Goal: Task Accomplishment & Management: Use online tool/utility

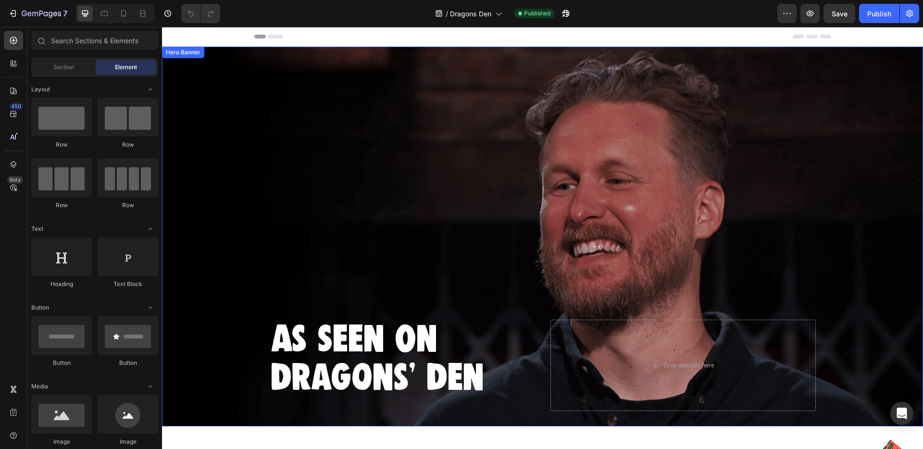
click at [245, 250] on div "Background Image" at bounding box center [542, 237] width 761 height 380
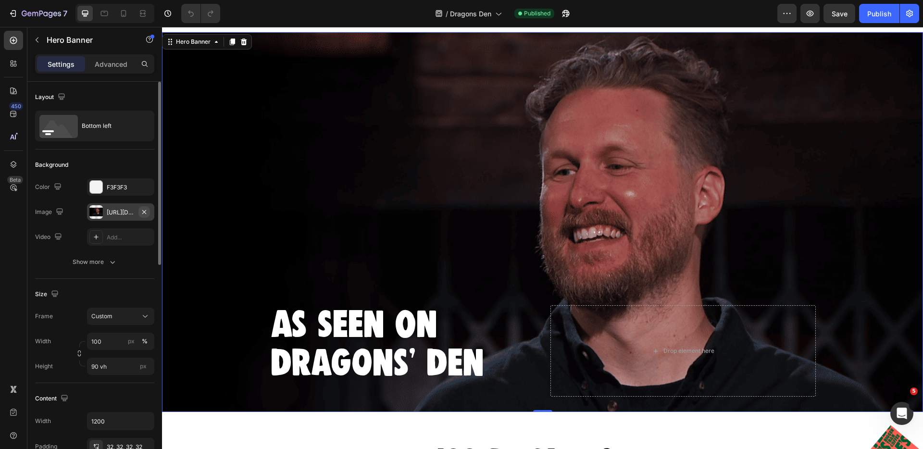
click at [144, 213] on icon "button" at bounding box center [144, 212] width 8 height 8
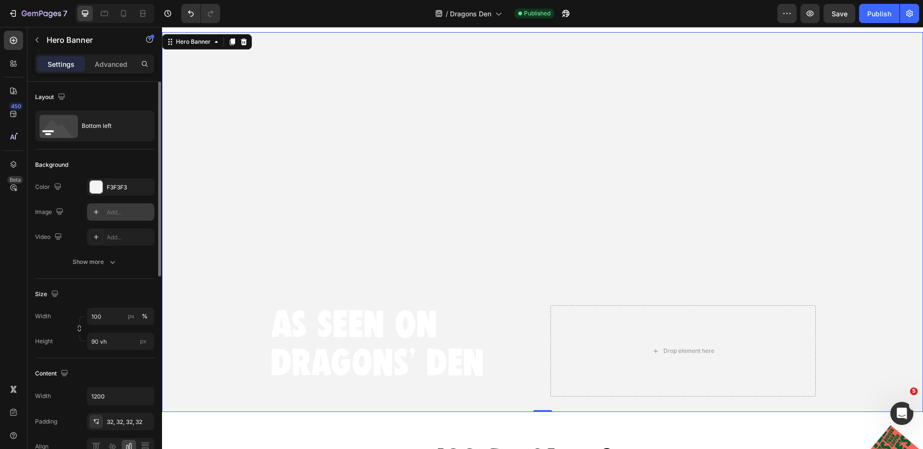
click at [95, 213] on icon at bounding box center [96, 212] width 8 height 8
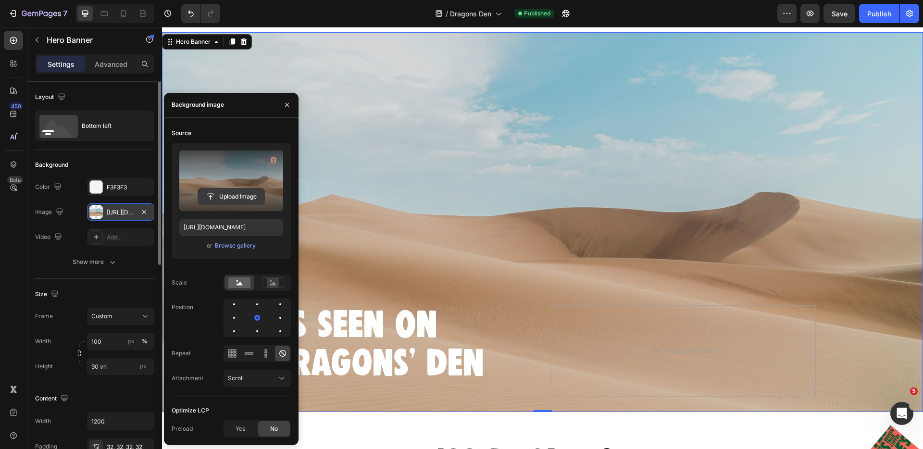
click at [228, 199] on input "file" at bounding box center [231, 197] width 66 height 16
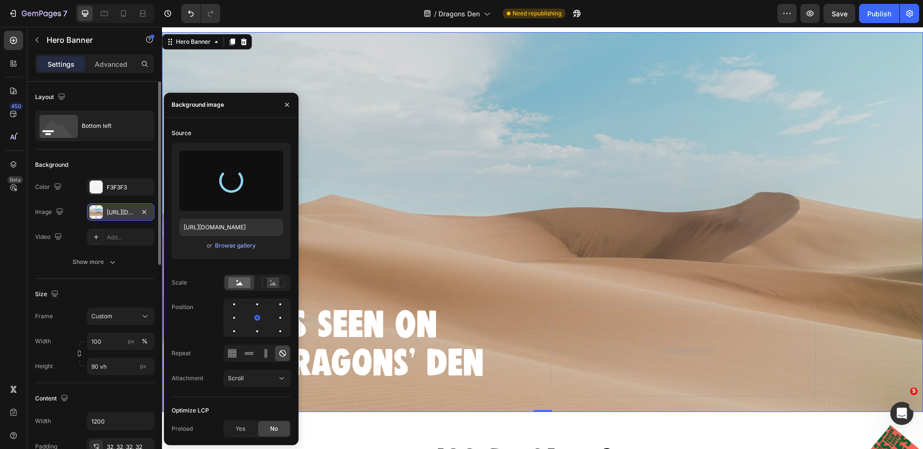
type input "[URL][DOMAIN_NAME]"
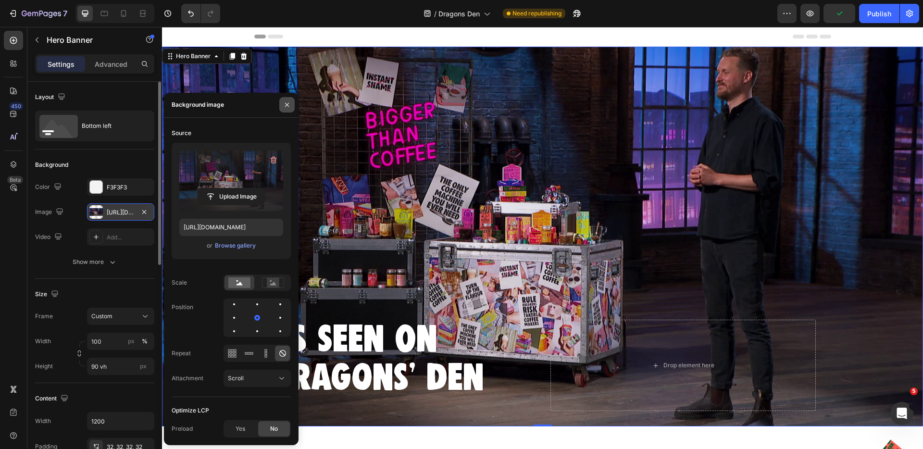
click at [288, 103] on icon "button" at bounding box center [287, 105] width 4 height 4
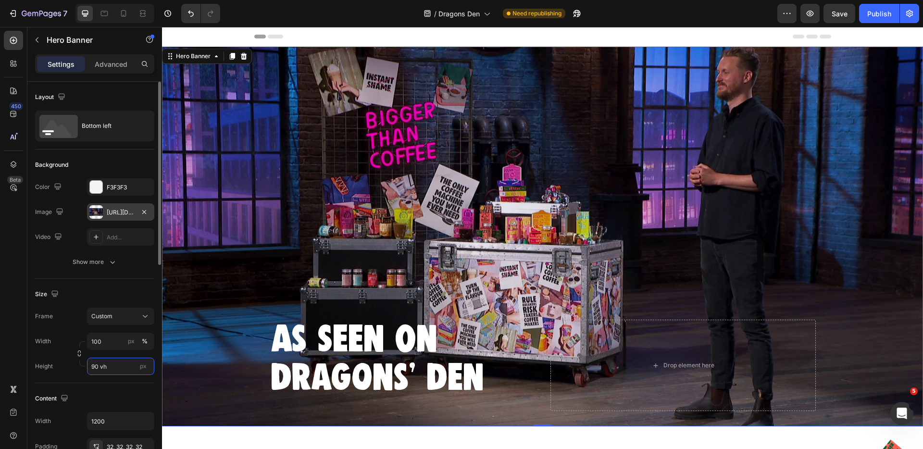
click at [98, 369] on input "90 vh" at bounding box center [120, 366] width 67 height 17
click at [93, 314] on span "Custom" at bounding box center [101, 316] width 21 height 9
click at [101, 338] on span "As banner source" at bounding box center [115, 339] width 48 height 9
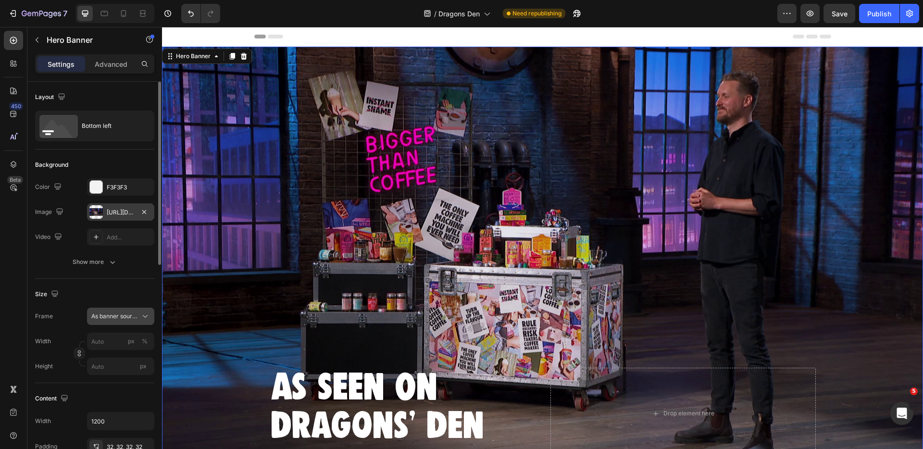
click at [111, 323] on button "As banner source" at bounding box center [120, 316] width 67 height 17
click at [109, 355] on span "Custom" at bounding box center [101, 357] width 21 height 9
type input "100"
type input "90 vh"
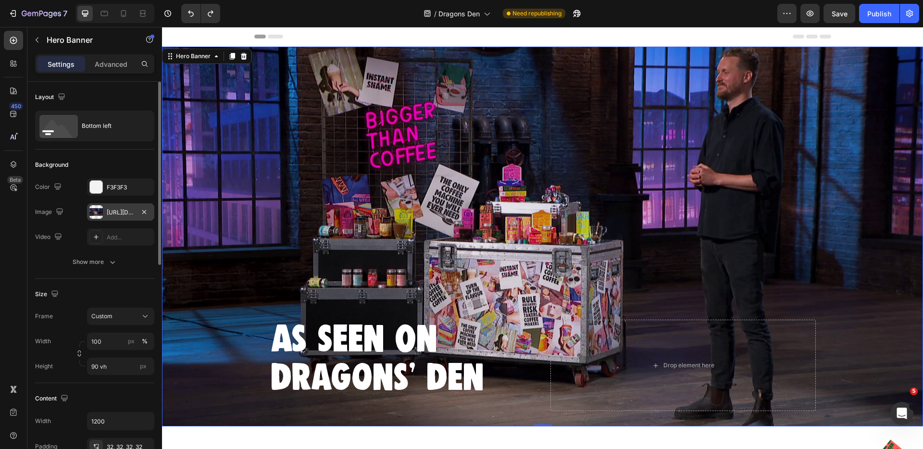
click at [275, 222] on div "Background Image" at bounding box center [542, 237] width 761 height 380
click at [105, 336] on input "100" at bounding box center [120, 341] width 67 height 17
click at [106, 342] on input "100" at bounding box center [120, 341] width 67 height 17
click at [94, 380] on span "Default" at bounding box center [101, 382] width 20 height 9
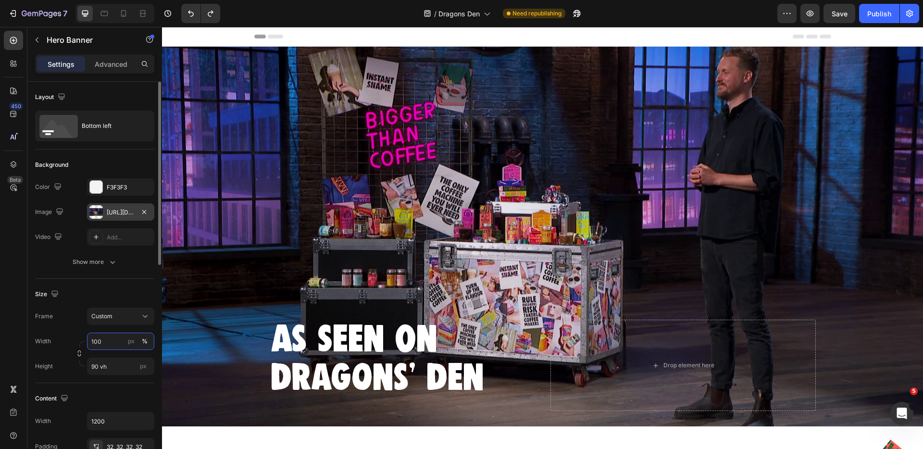
click at [113, 343] on input "100" at bounding box center [120, 341] width 67 height 17
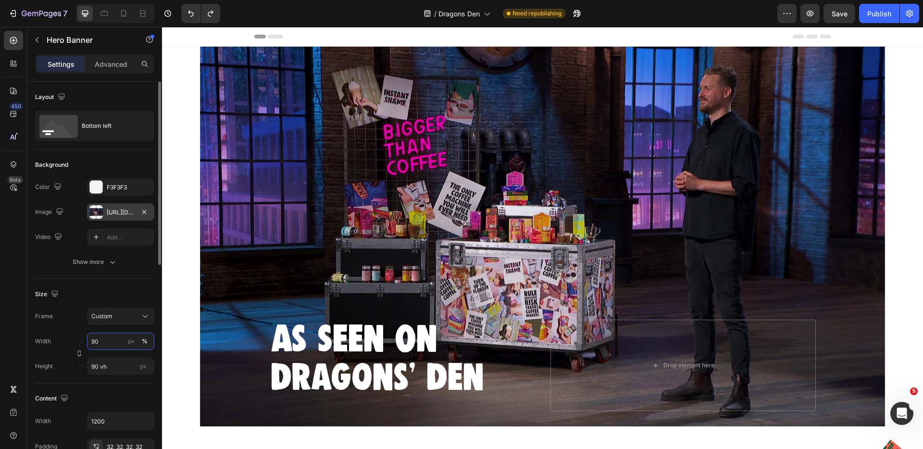
type input "100"
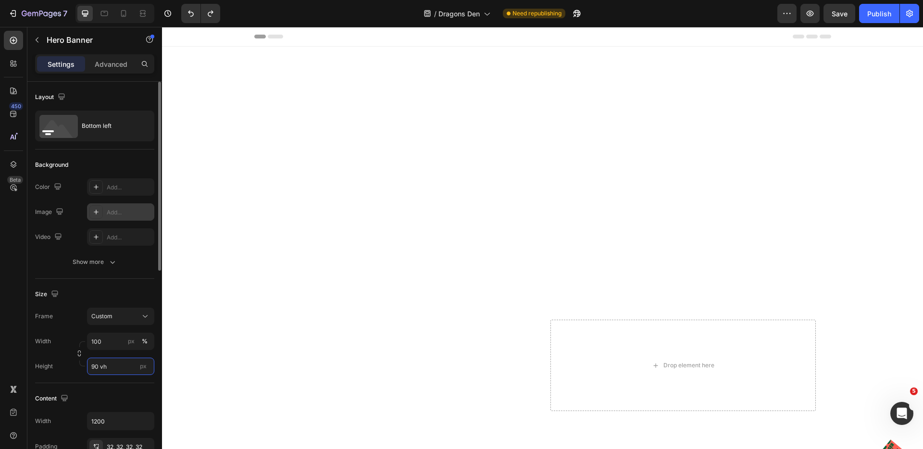
click at [101, 368] on input "90 vh" at bounding box center [120, 366] width 67 height 17
click at [152, 297] on div "Size" at bounding box center [94, 294] width 119 height 15
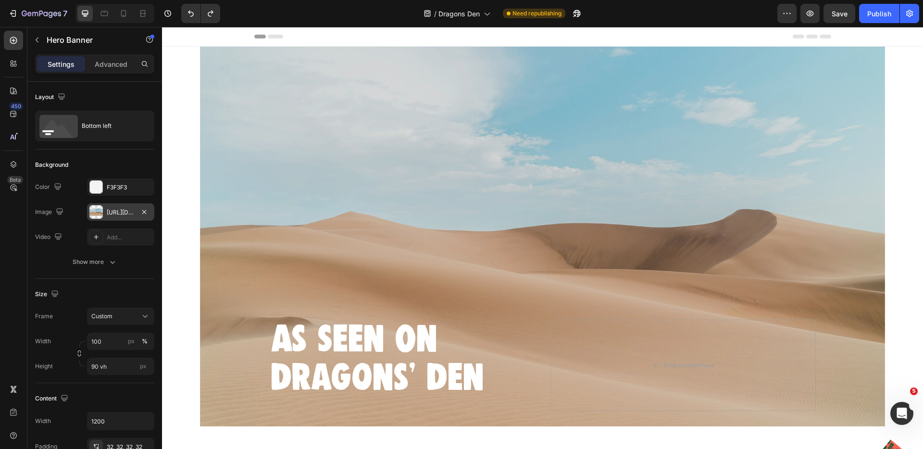
click at [109, 213] on div "[URL][DOMAIN_NAME]" at bounding box center [121, 212] width 28 height 9
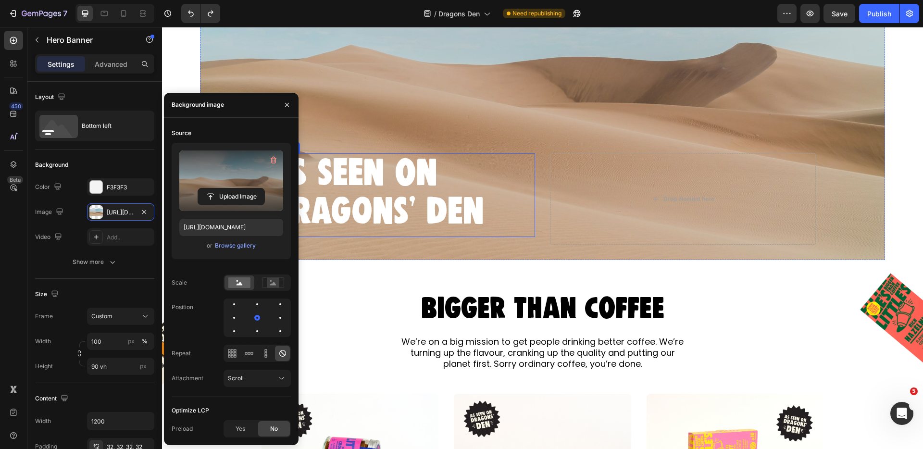
scroll to position [150, 0]
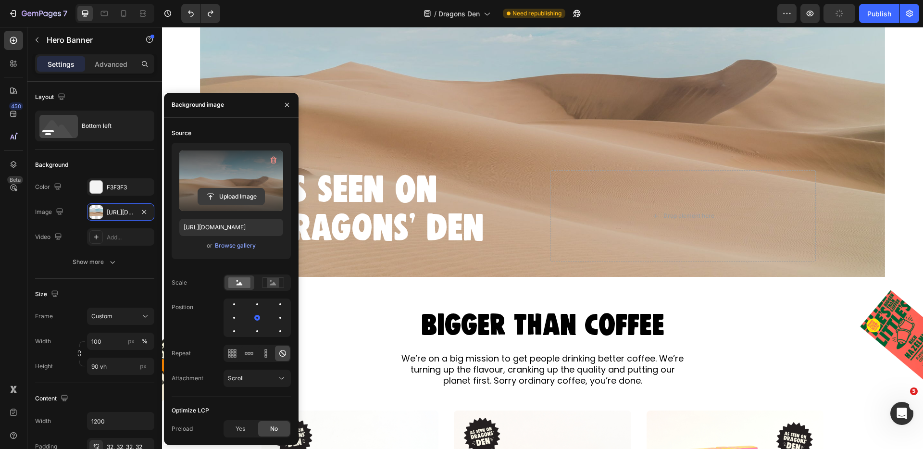
click at [223, 199] on input "file" at bounding box center [231, 197] width 66 height 16
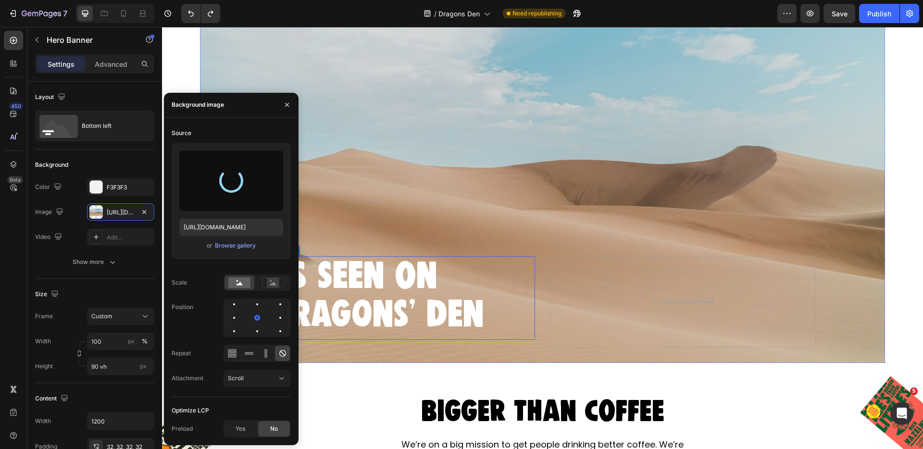
scroll to position [0, 0]
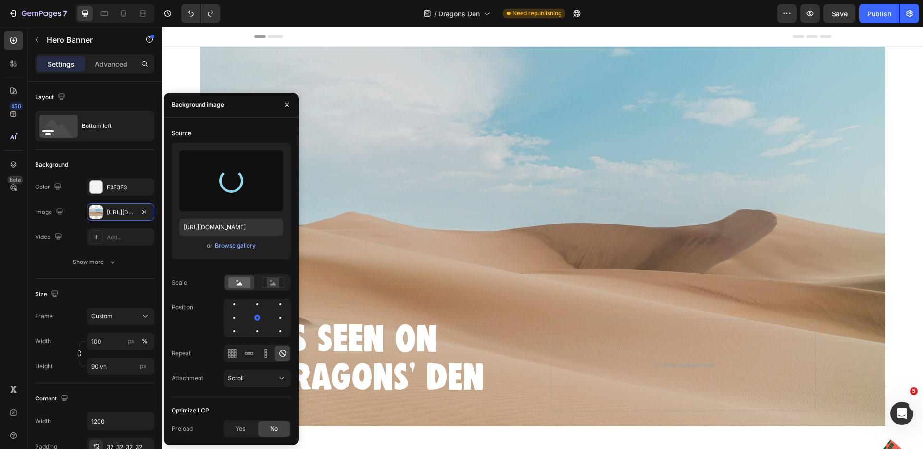
type input "[URL][DOMAIN_NAME]"
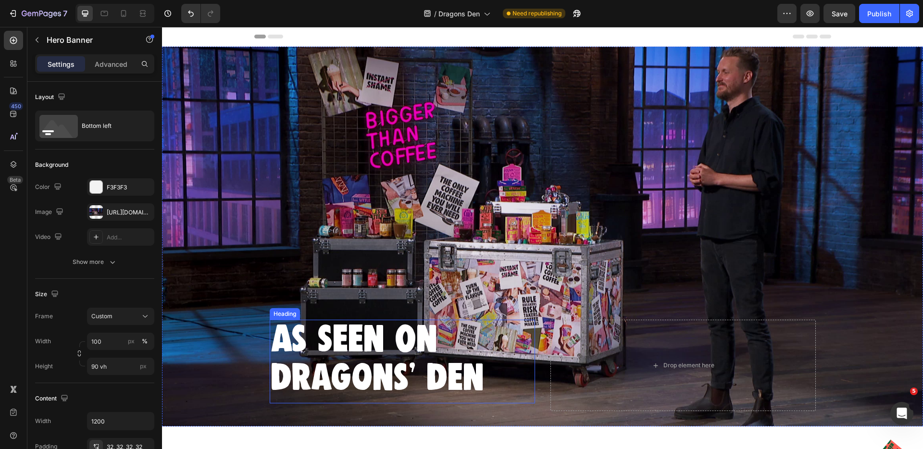
click at [476, 262] on div "Background Image" at bounding box center [542, 237] width 761 height 380
click at [97, 367] on input "90 vh" at bounding box center [120, 366] width 67 height 17
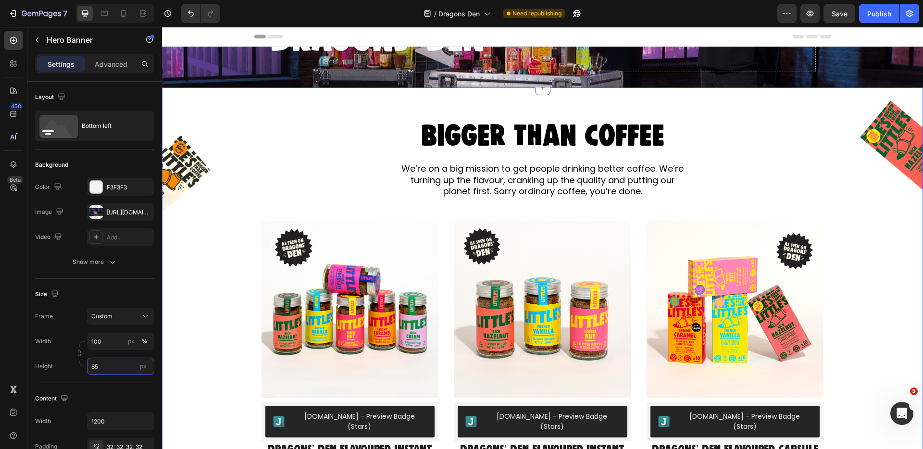
type input "8"
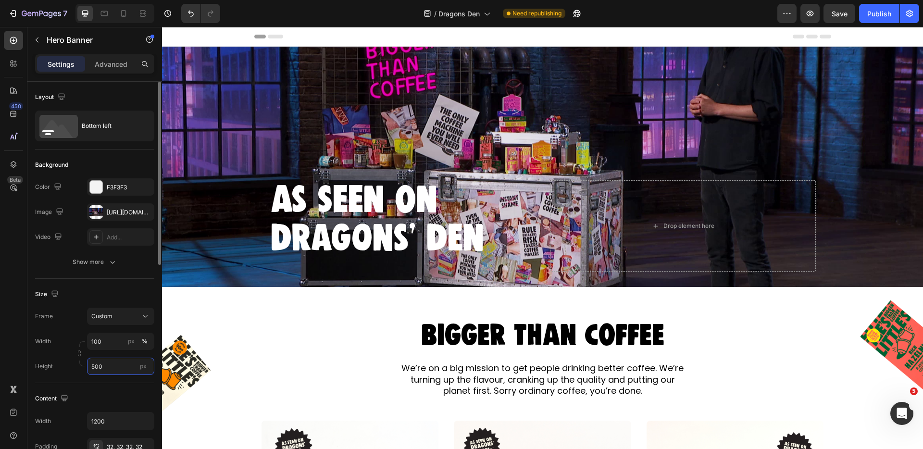
drag, startPoint x: 90, startPoint y: 368, endPoint x: 83, endPoint y: 368, distance: 7.7
click at [83, 368] on div "Height 500 px" at bounding box center [94, 366] width 119 height 17
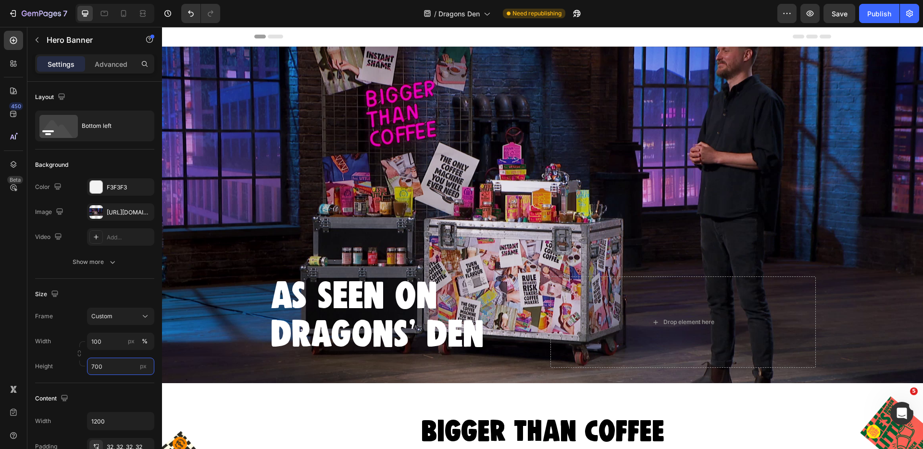
type input "700"
click at [257, 121] on div "Background Image" at bounding box center [542, 215] width 761 height 337
click at [117, 217] on div "[URL][DOMAIN_NAME]" at bounding box center [120, 211] width 67 height 17
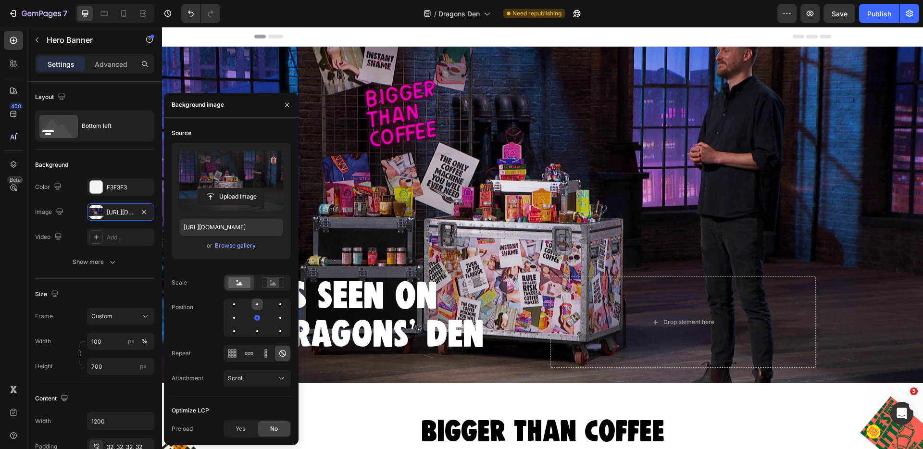
click at [275, 306] on div at bounding box center [281, 305] width 12 height 12
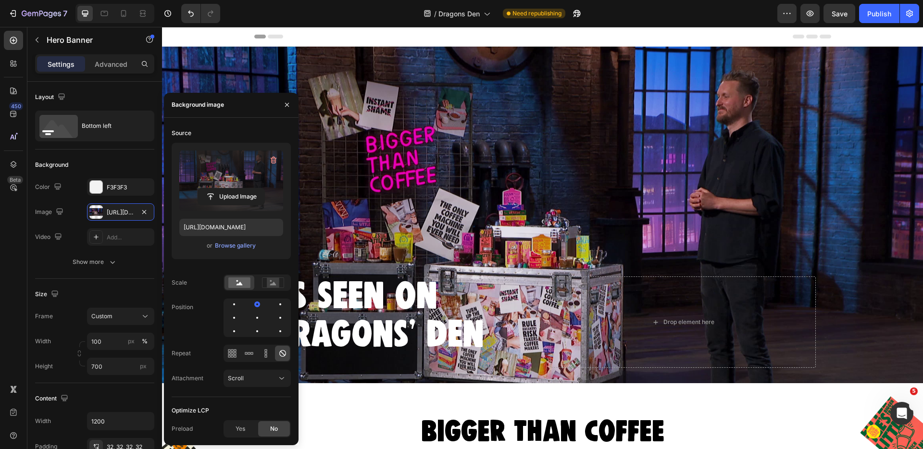
click at [365, 382] on div "As Seen On Dragons' Den Heading As Seen On Dragons' Den Heading Drop element he…" at bounding box center [542, 322] width 577 height 122
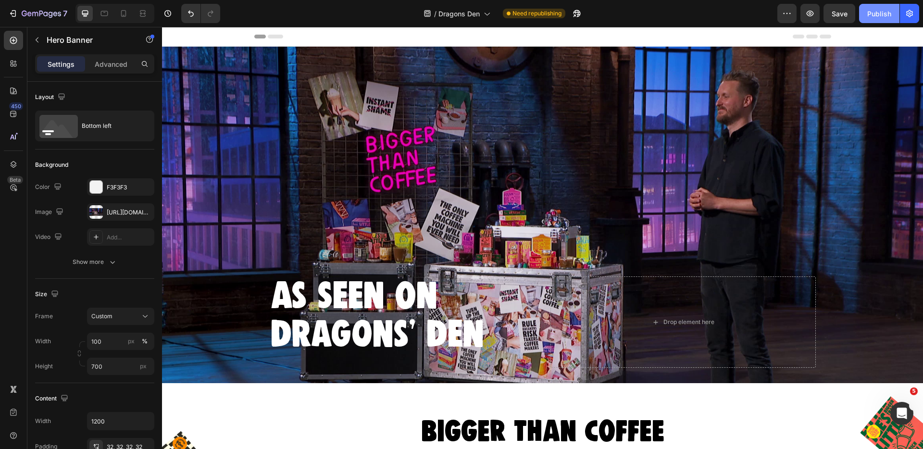
click at [873, 14] on div "Publish" at bounding box center [880, 14] width 24 height 10
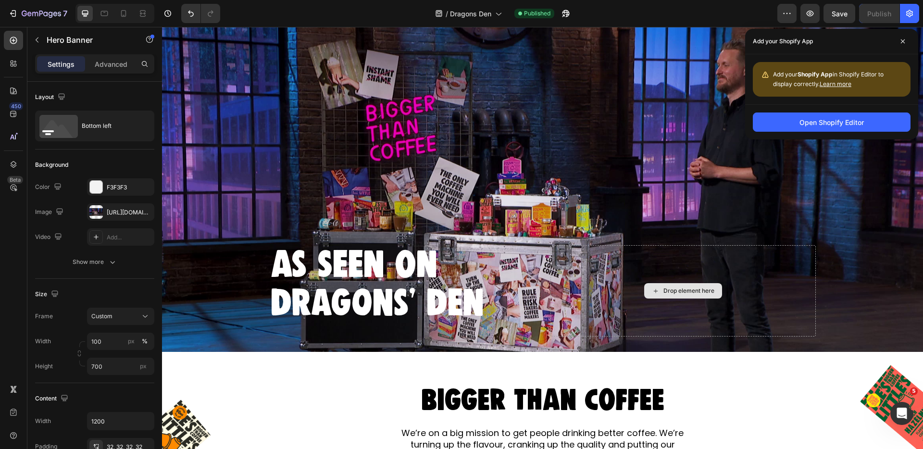
scroll to position [44, 0]
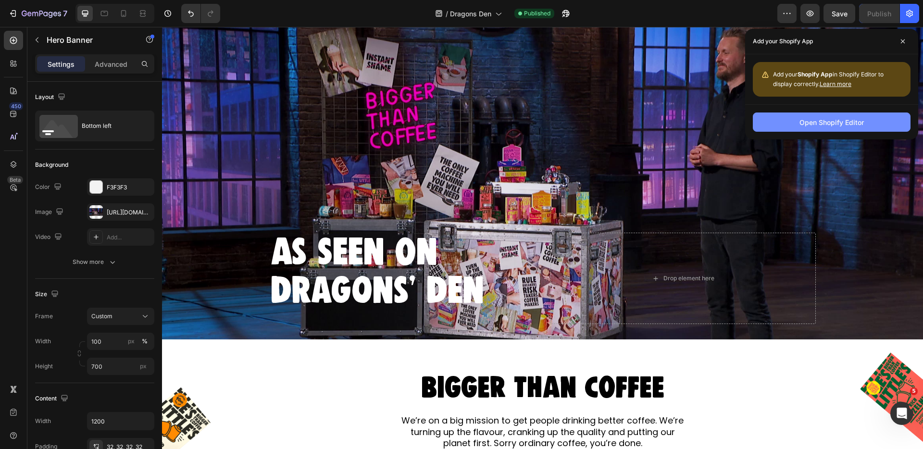
click at [822, 122] on div "Open Shopify Editor" at bounding box center [832, 122] width 64 height 10
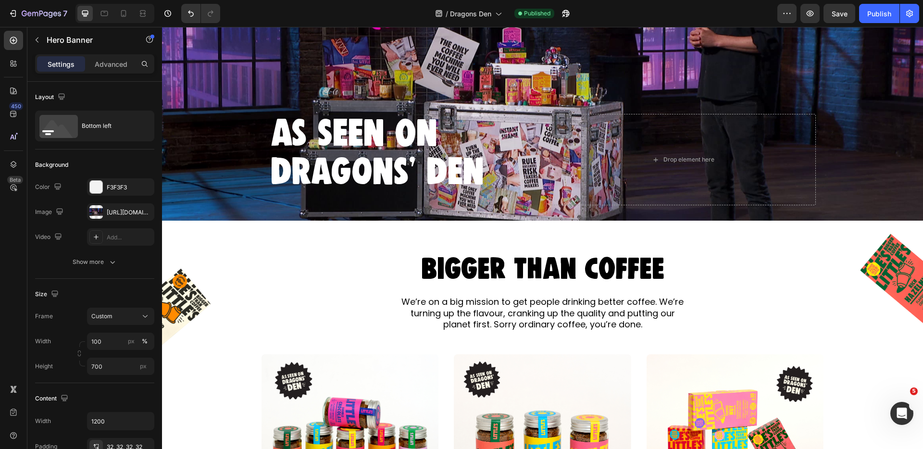
scroll to position [211, 0]
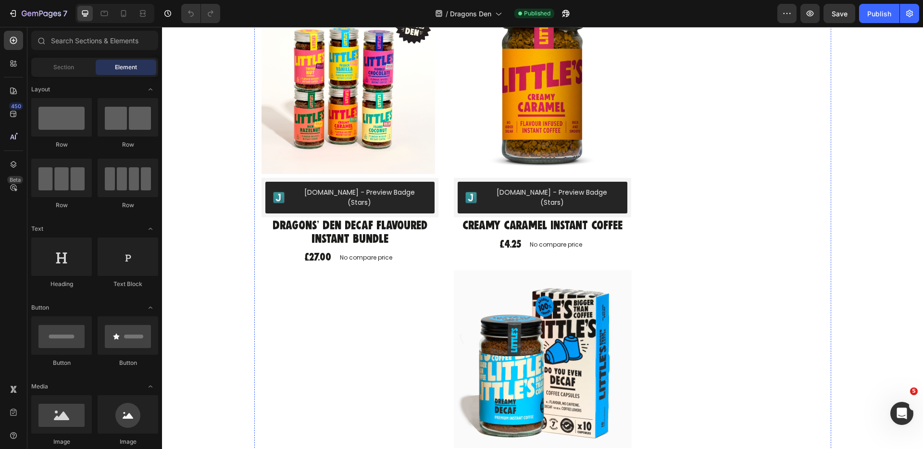
scroll to position [910, 0]
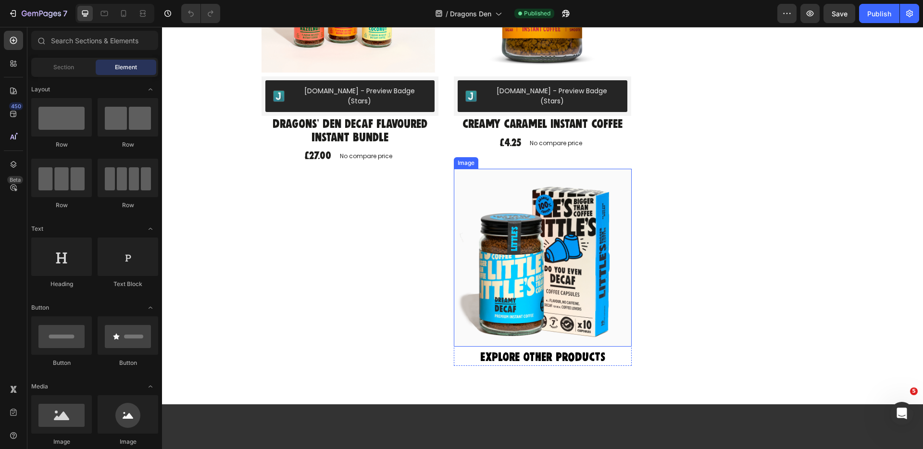
click at [528, 214] on img at bounding box center [543, 258] width 178 height 178
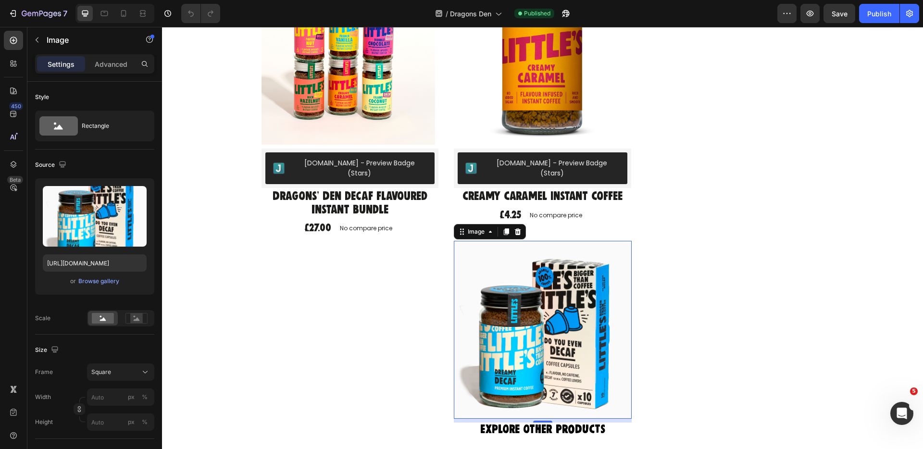
scroll to position [822, 0]
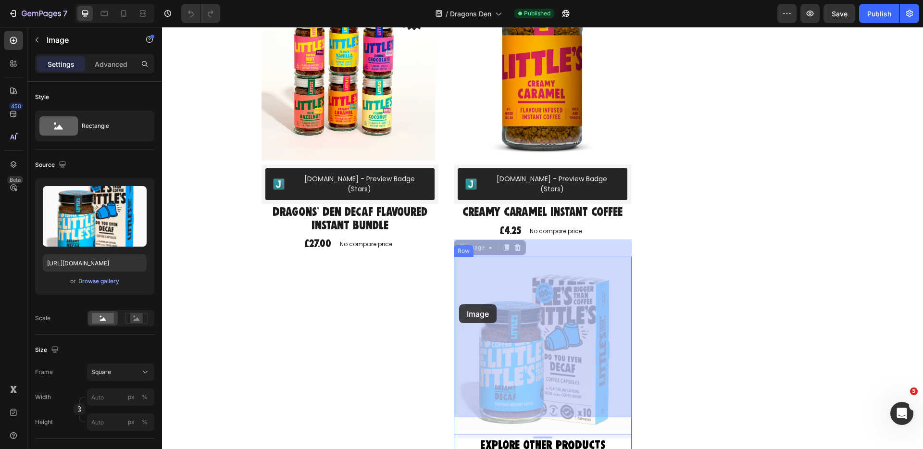
drag, startPoint x: 465, startPoint y: 232, endPoint x: 459, endPoint y: 304, distance: 72.8
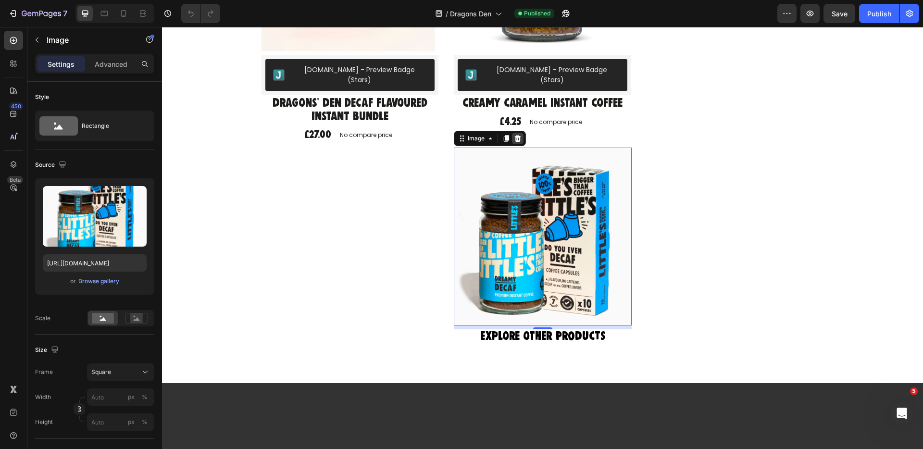
scroll to position [933, 0]
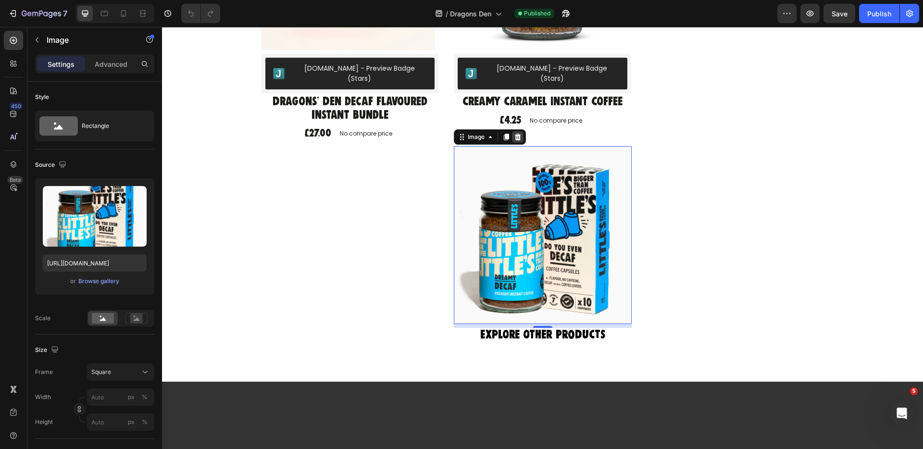
click at [519, 134] on icon at bounding box center [518, 137] width 6 height 7
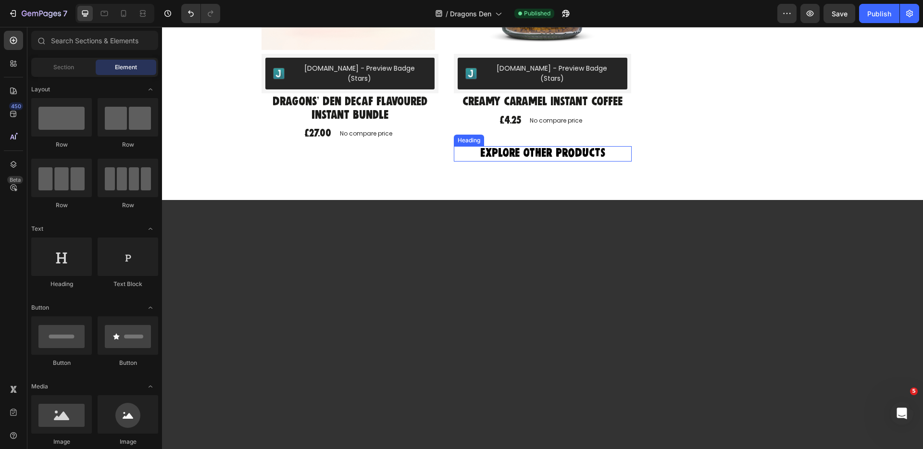
click at [521, 149] on span "Explore other PRODUCTS" at bounding box center [542, 154] width 125 height 10
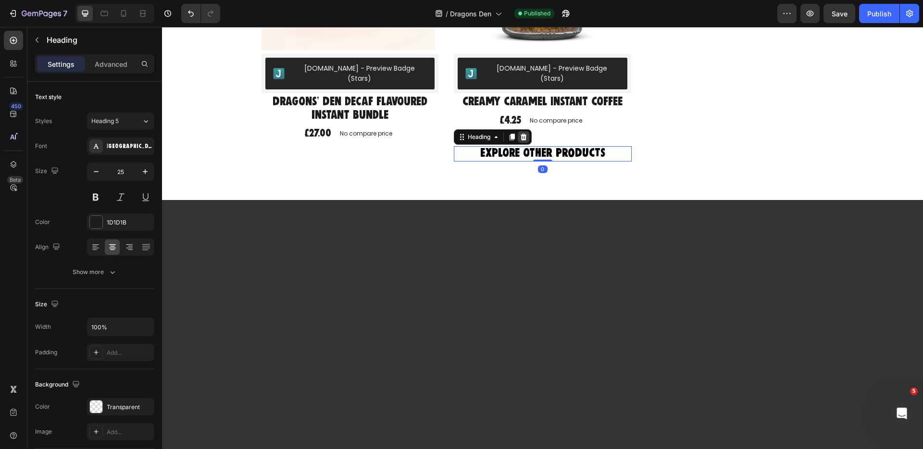
click at [522, 133] on icon at bounding box center [524, 137] width 8 height 8
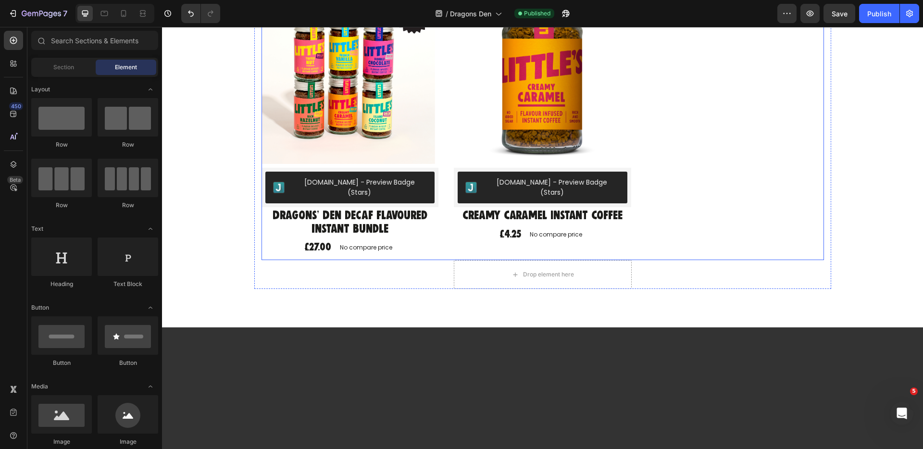
scroll to position [776, 0]
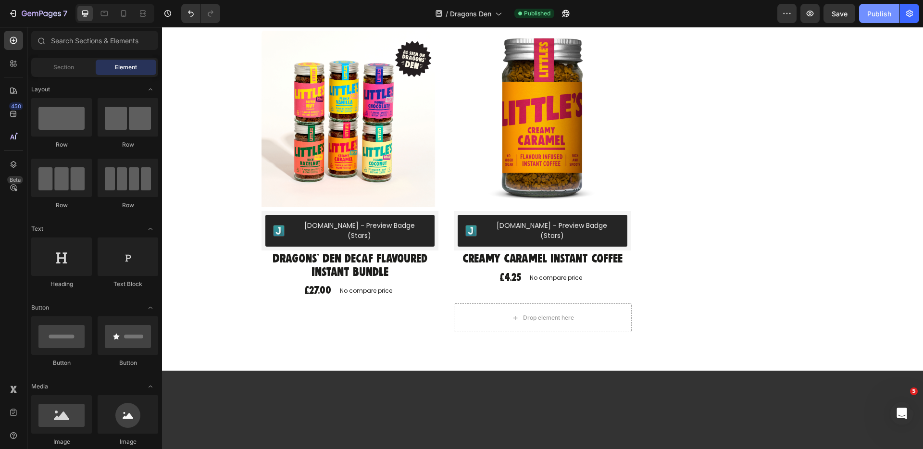
click at [878, 17] on div "Publish" at bounding box center [880, 14] width 24 height 10
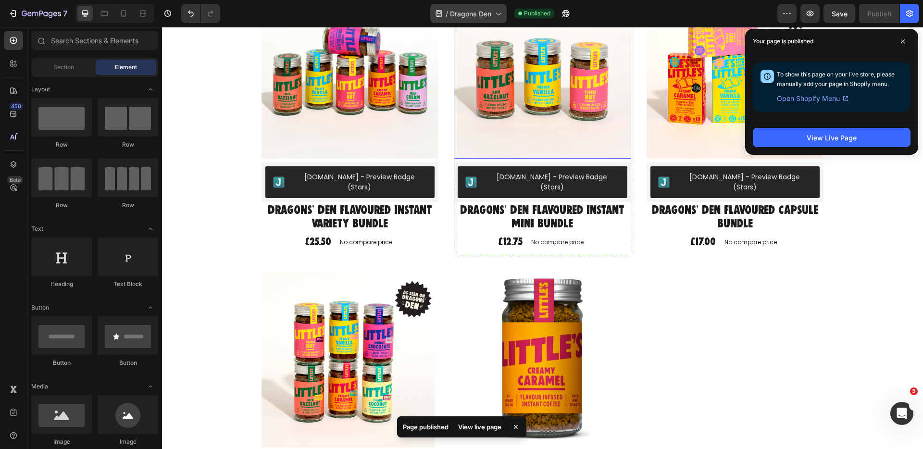
scroll to position [542, 0]
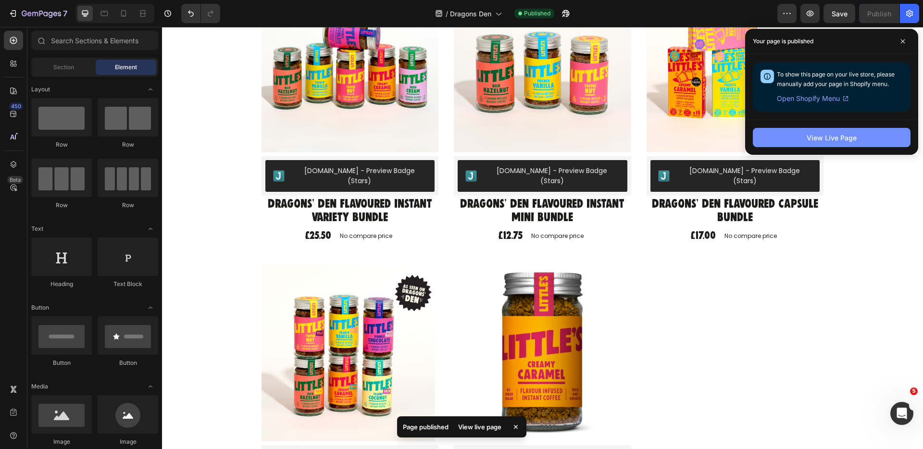
click at [805, 139] on button "View Live Page" at bounding box center [832, 137] width 158 height 19
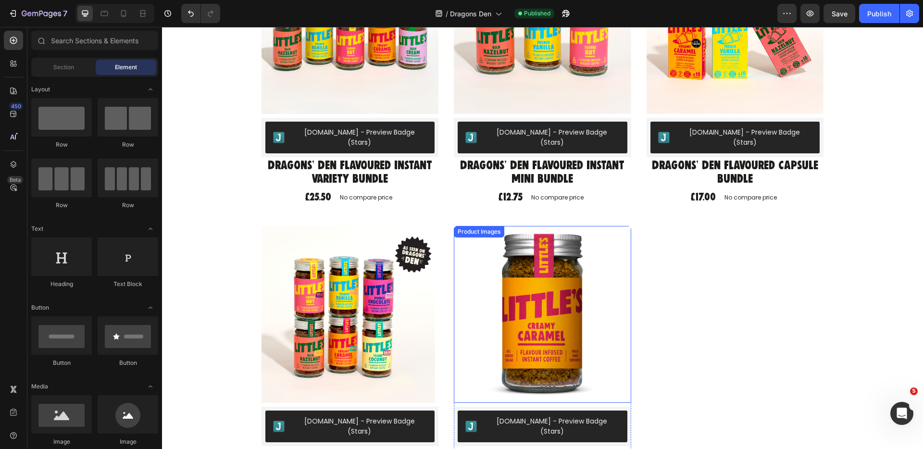
scroll to position [623, 0]
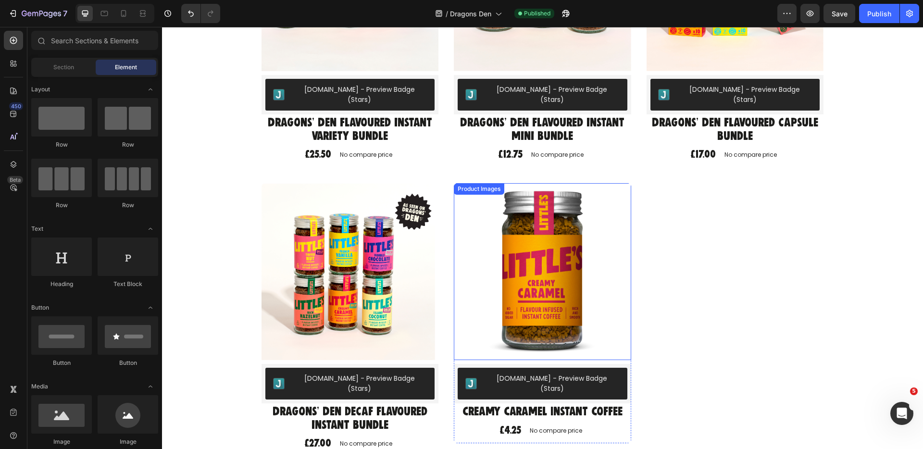
click at [532, 243] on img at bounding box center [542, 271] width 177 height 177
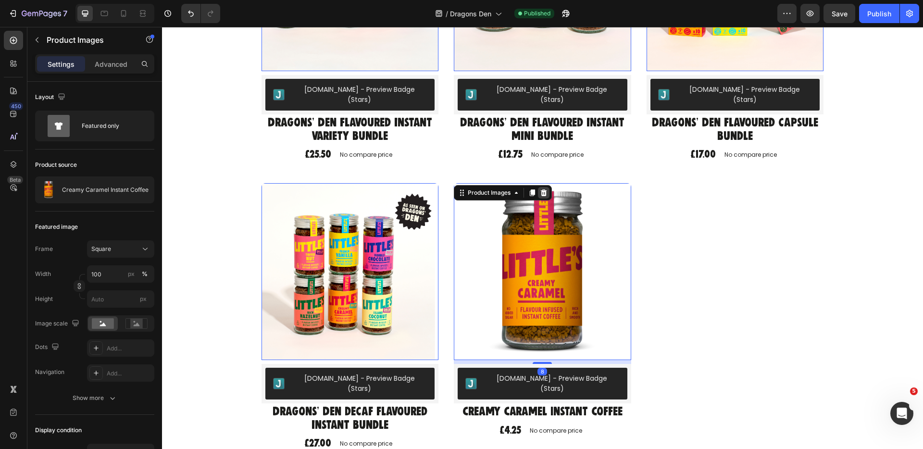
click at [162, 27] on icon at bounding box center [162, 27] width 0 height 0
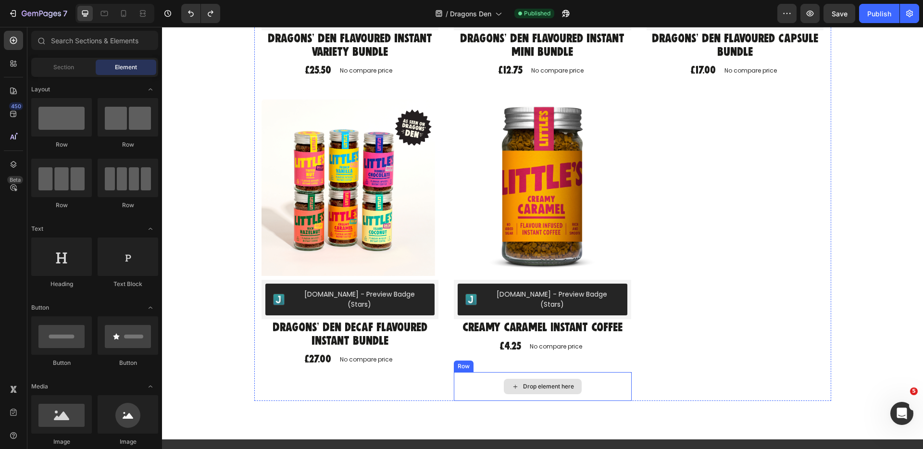
scroll to position [718, 0]
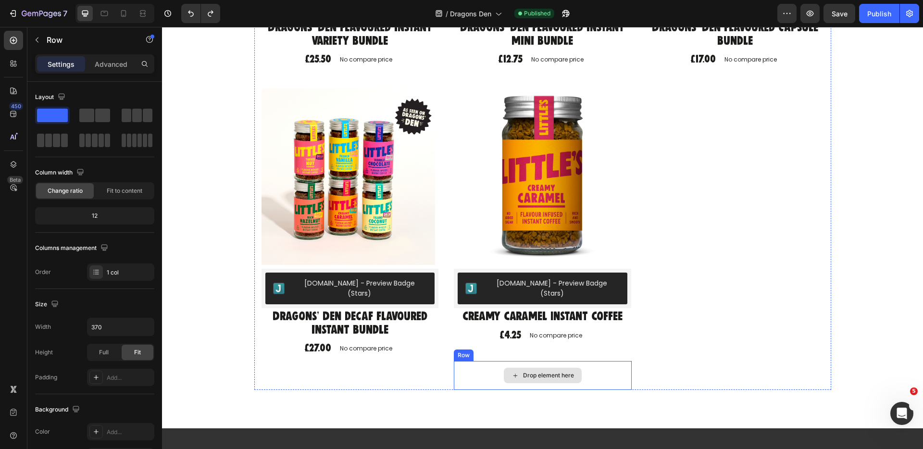
click at [471, 361] on div "Drop element here" at bounding box center [543, 375] width 178 height 29
click at [518, 346] on div at bounding box center [513, 352] width 12 height 12
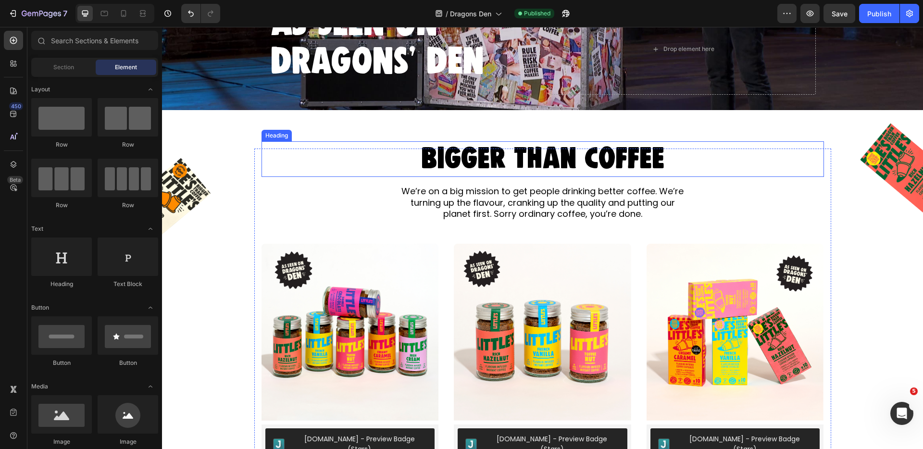
scroll to position [280, 0]
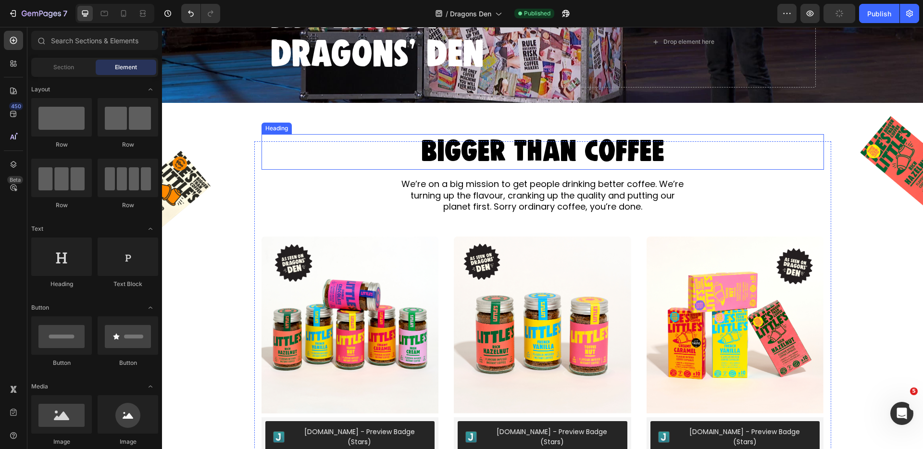
click at [495, 155] on span "BIGGER THAN COFFEE" at bounding box center [542, 151] width 243 height 25
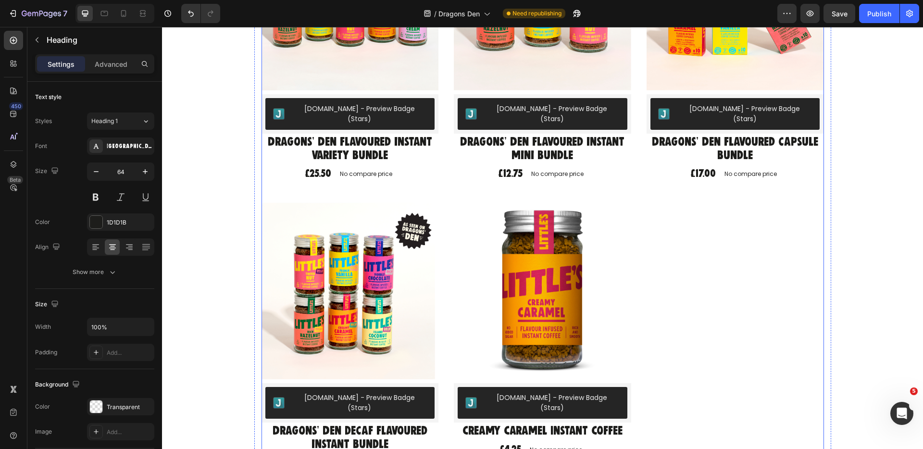
scroll to position [619, 0]
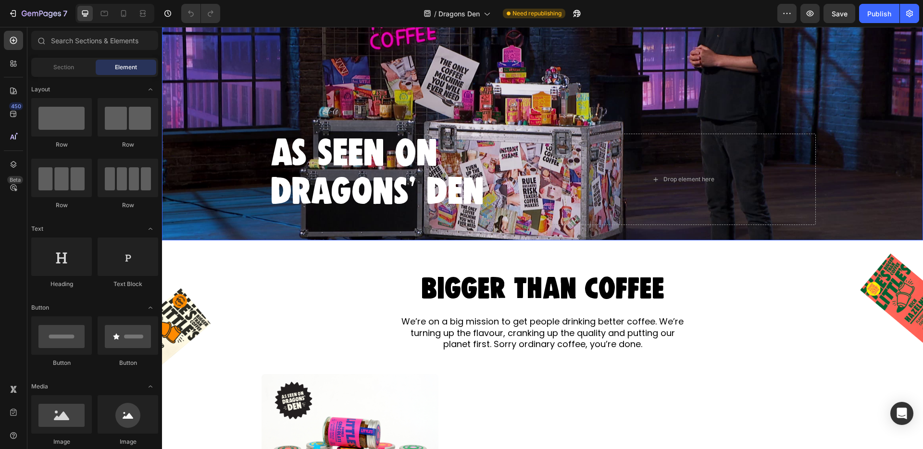
scroll to position [206, 0]
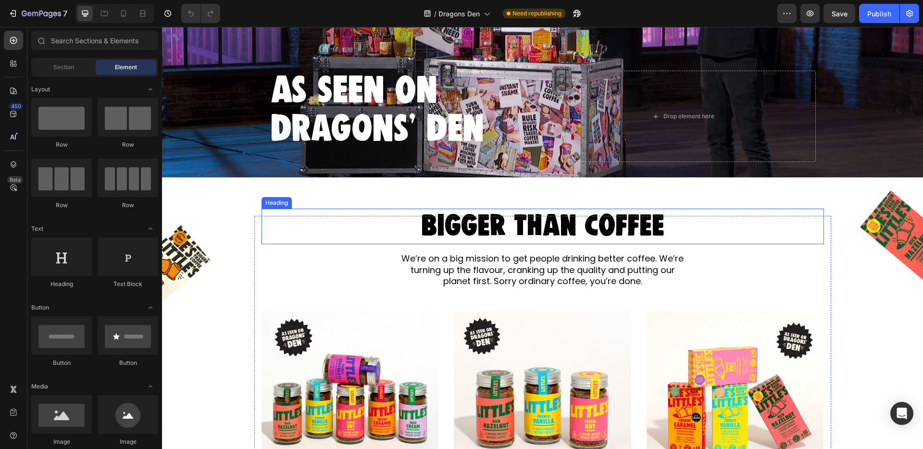
click at [492, 231] on span "BIGGER THAN COFFEE" at bounding box center [542, 226] width 243 height 25
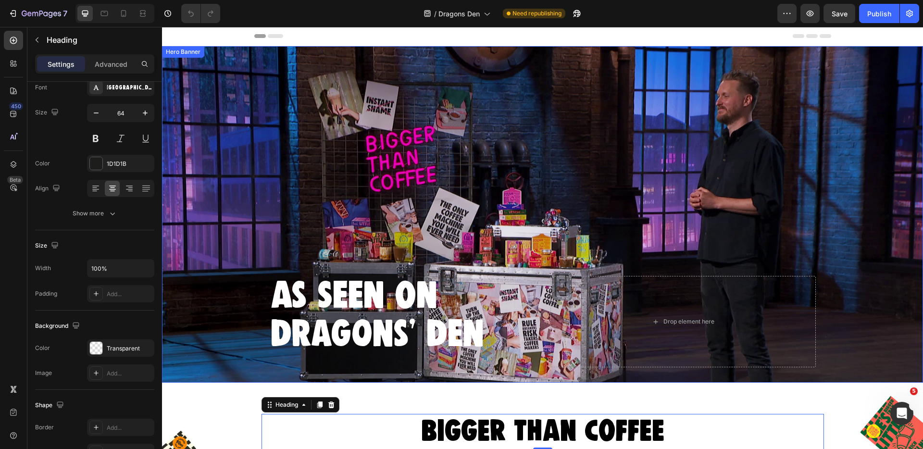
scroll to position [0, 0]
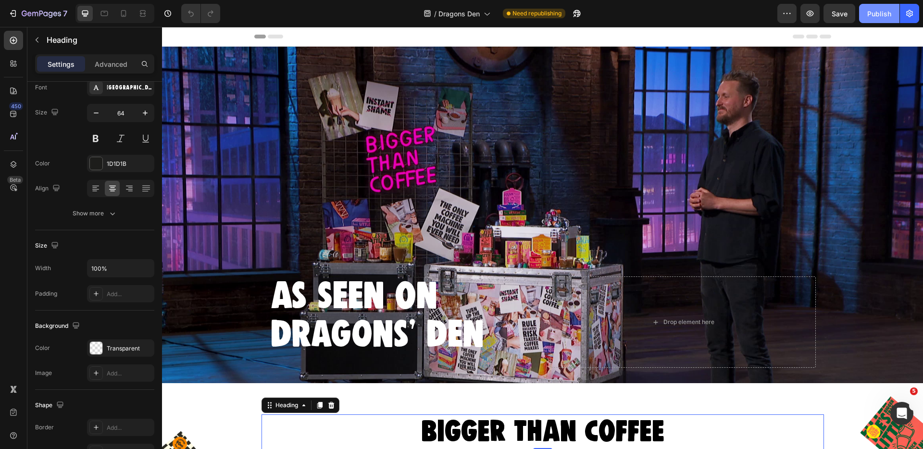
click at [877, 13] on div "Publish" at bounding box center [880, 14] width 24 height 10
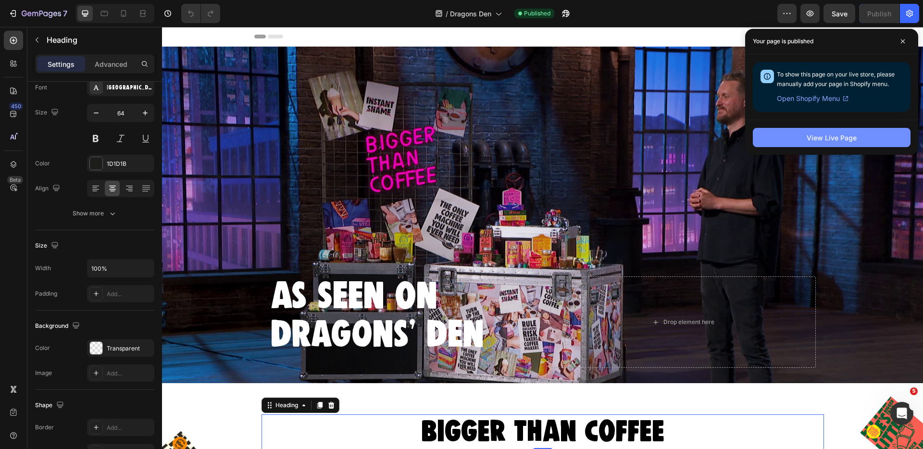
click at [803, 136] on button "View Live Page" at bounding box center [832, 137] width 158 height 19
